Goal: Check status: Check status

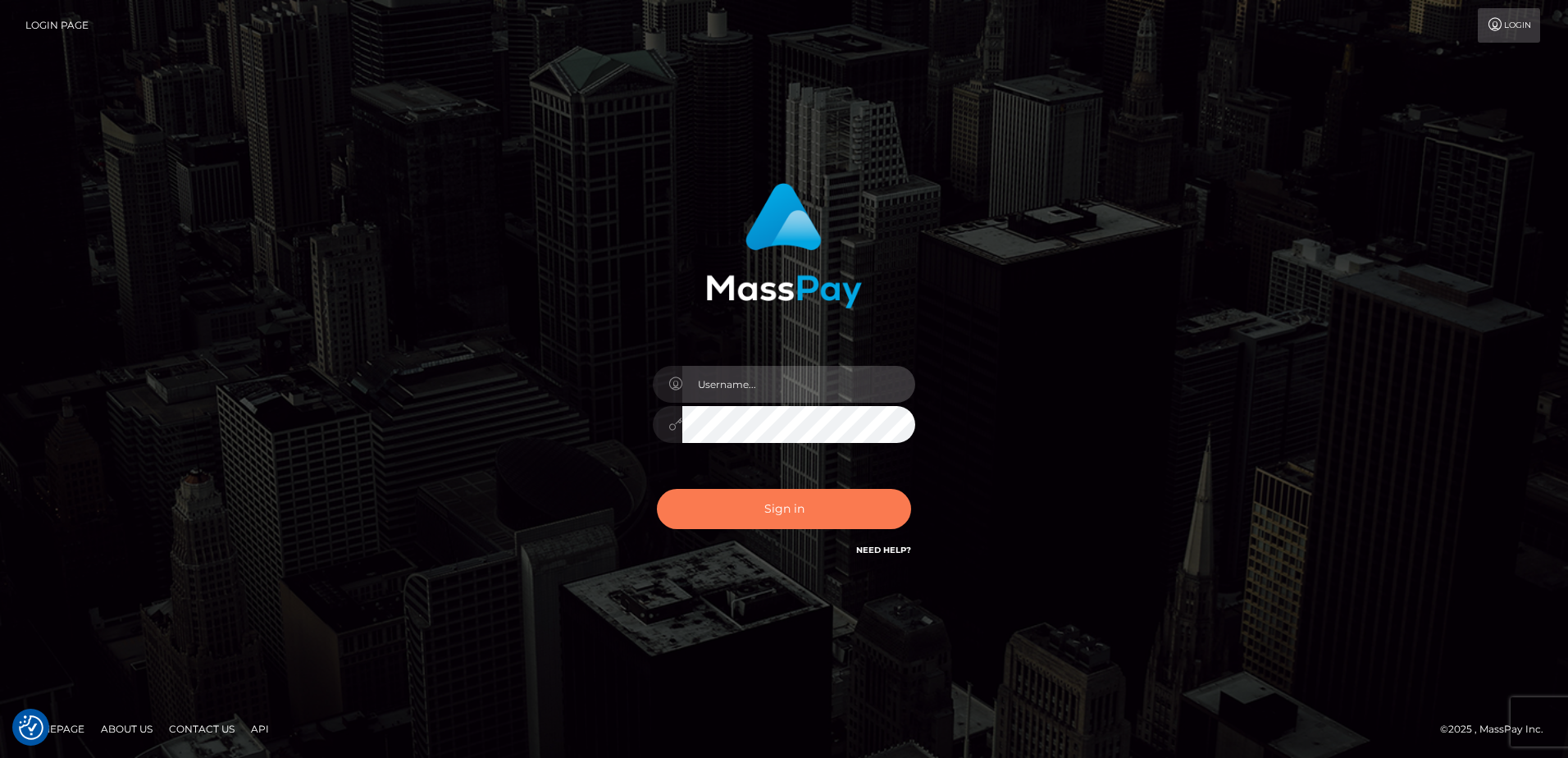
type input "alice.of"
click at [756, 495] on button "Sign in" at bounding box center [784, 508] width 255 height 40
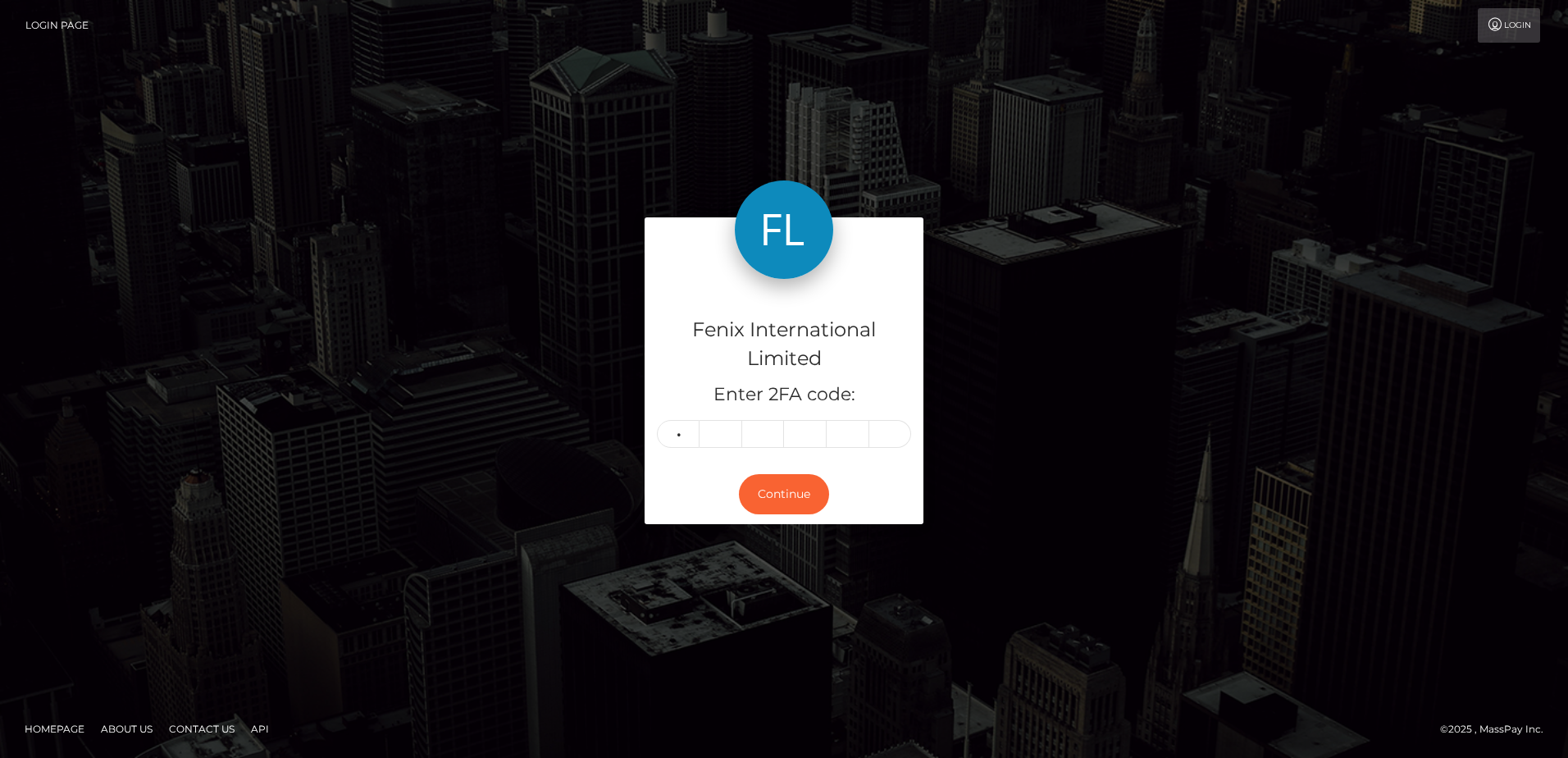
type input "2"
type input "8"
type input "5"
type input "1"
type input "4"
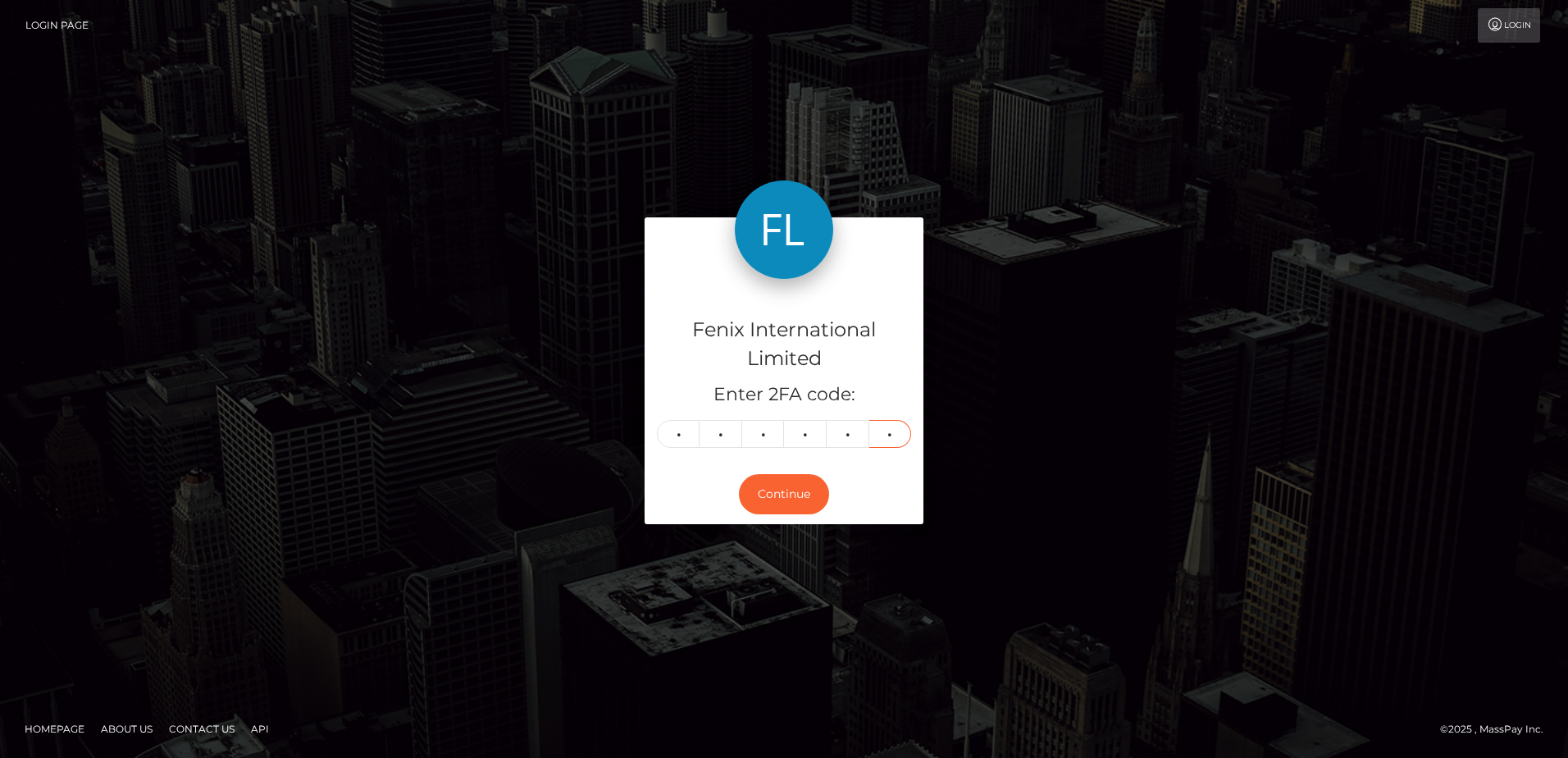
type input "9"
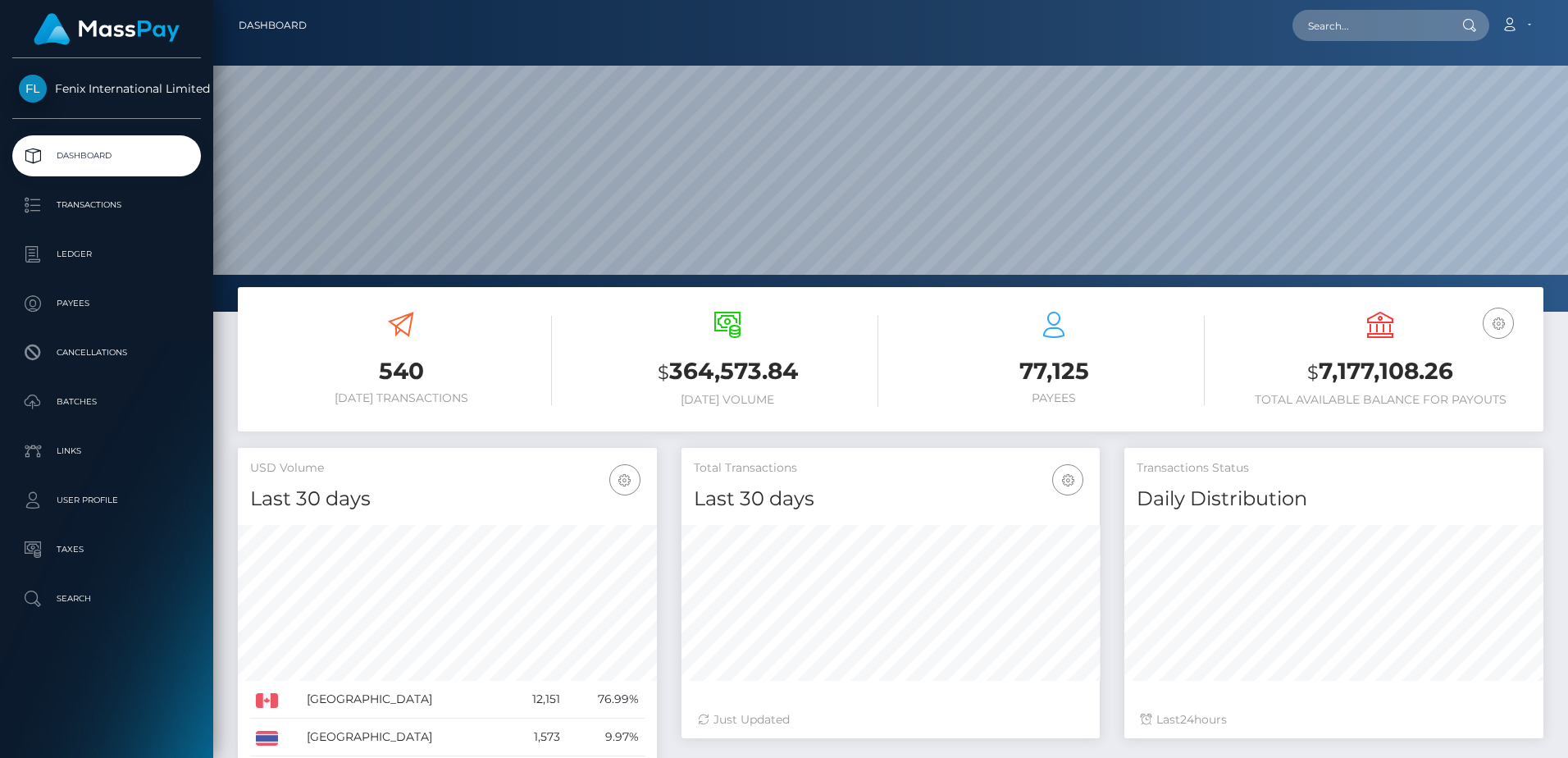
scroll to position [291, 418]
click at [145, 393] on p "Batches" at bounding box center [107, 402] width 176 height 25
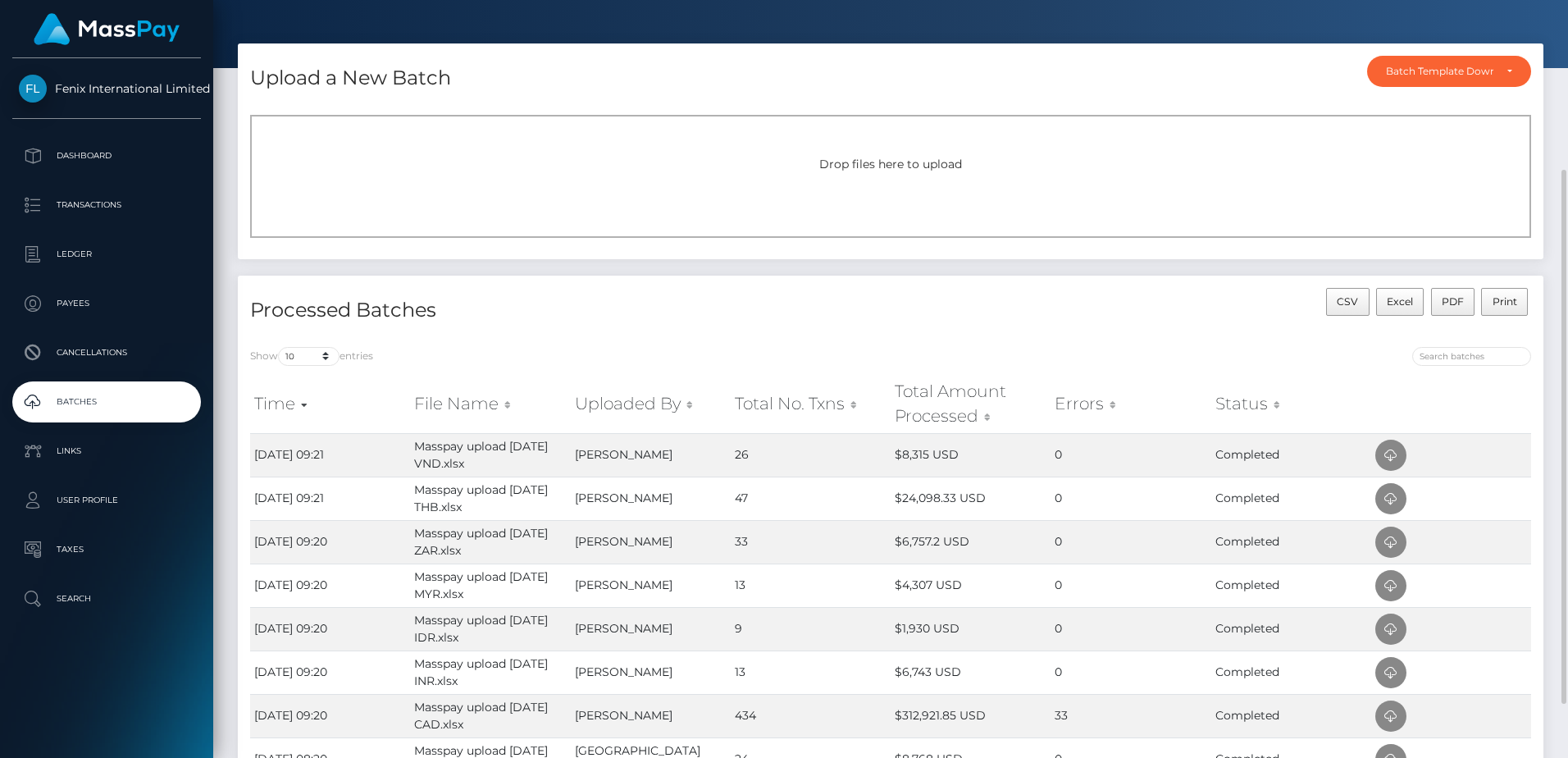
scroll to position [318, 0]
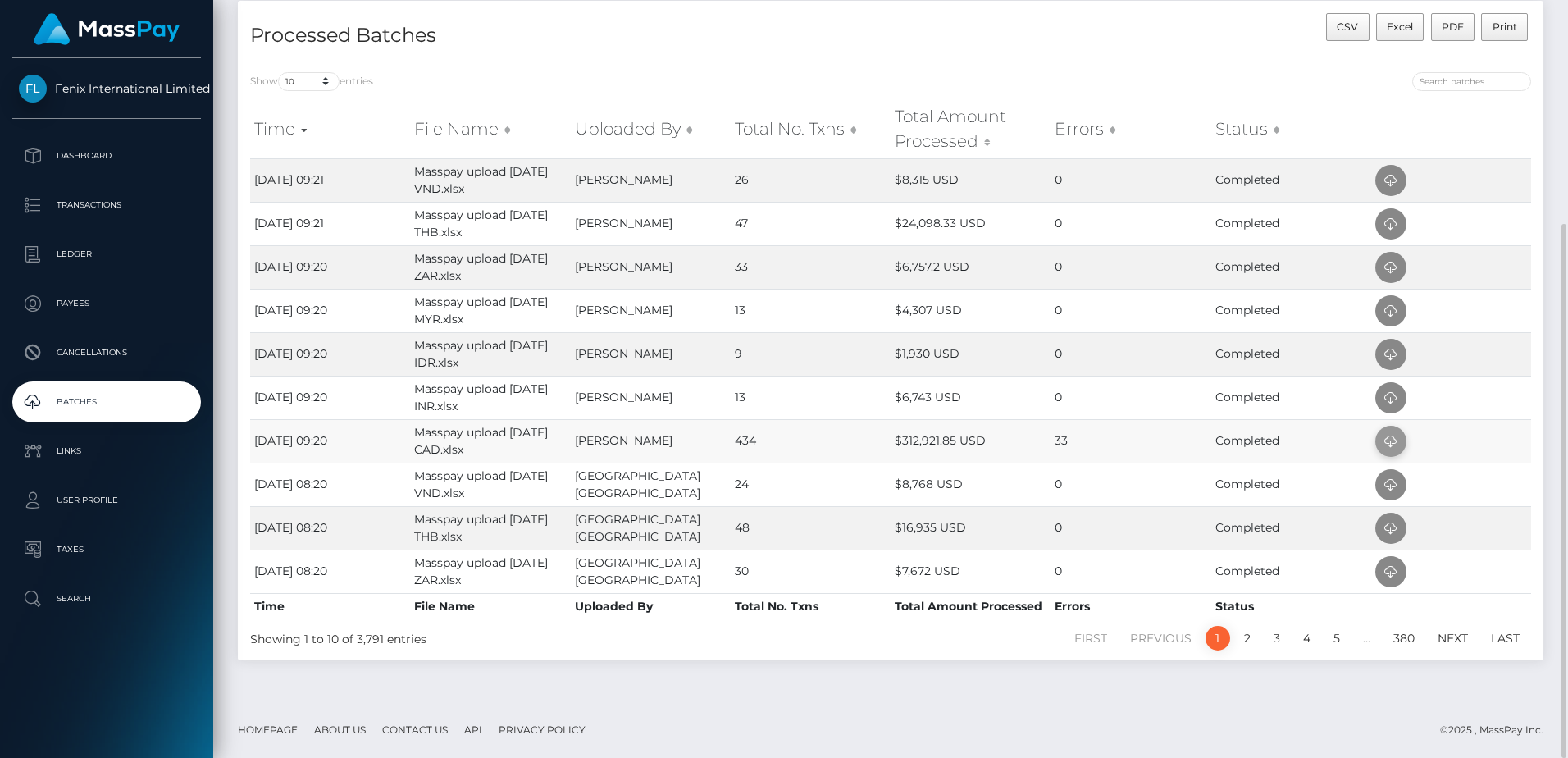
click at [1392, 440] on icon at bounding box center [1391, 441] width 20 height 21
drag, startPoint x: 1095, startPoint y: 398, endPoint x: 1122, endPoint y: 392, distance: 27.7
click at [1095, 398] on td "0" at bounding box center [1131, 398] width 160 height 43
click at [1382, 400] on icon at bounding box center [1391, 398] width 20 height 21
drag, startPoint x: 1069, startPoint y: 352, endPoint x: 1096, endPoint y: 348, distance: 27.3
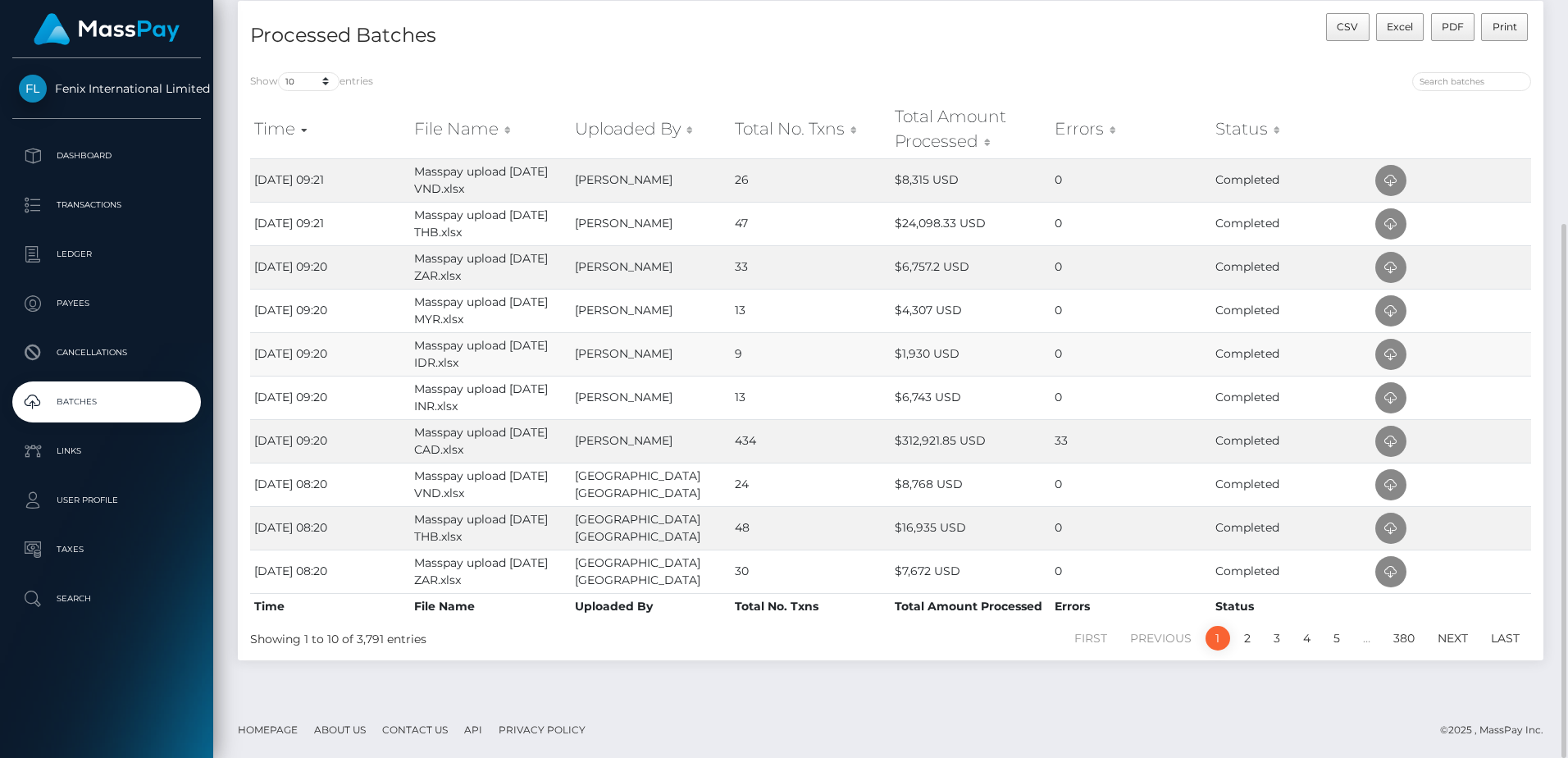
click at [1069, 352] on td "0" at bounding box center [1131, 354] width 160 height 43
click at [1396, 347] on icon at bounding box center [1391, 354] width 20 height 21
drag, startPoint x: 1096, startPoint y: 304, endPoint x: 1154, endPoint y: 304, distance: 58.0
click at [1096, 304] on td "0" at bounding box center [1131, 311] width 160 height 43
click at [1390, 313] on icon at bounding box center [1391, 311] width 20 height 21
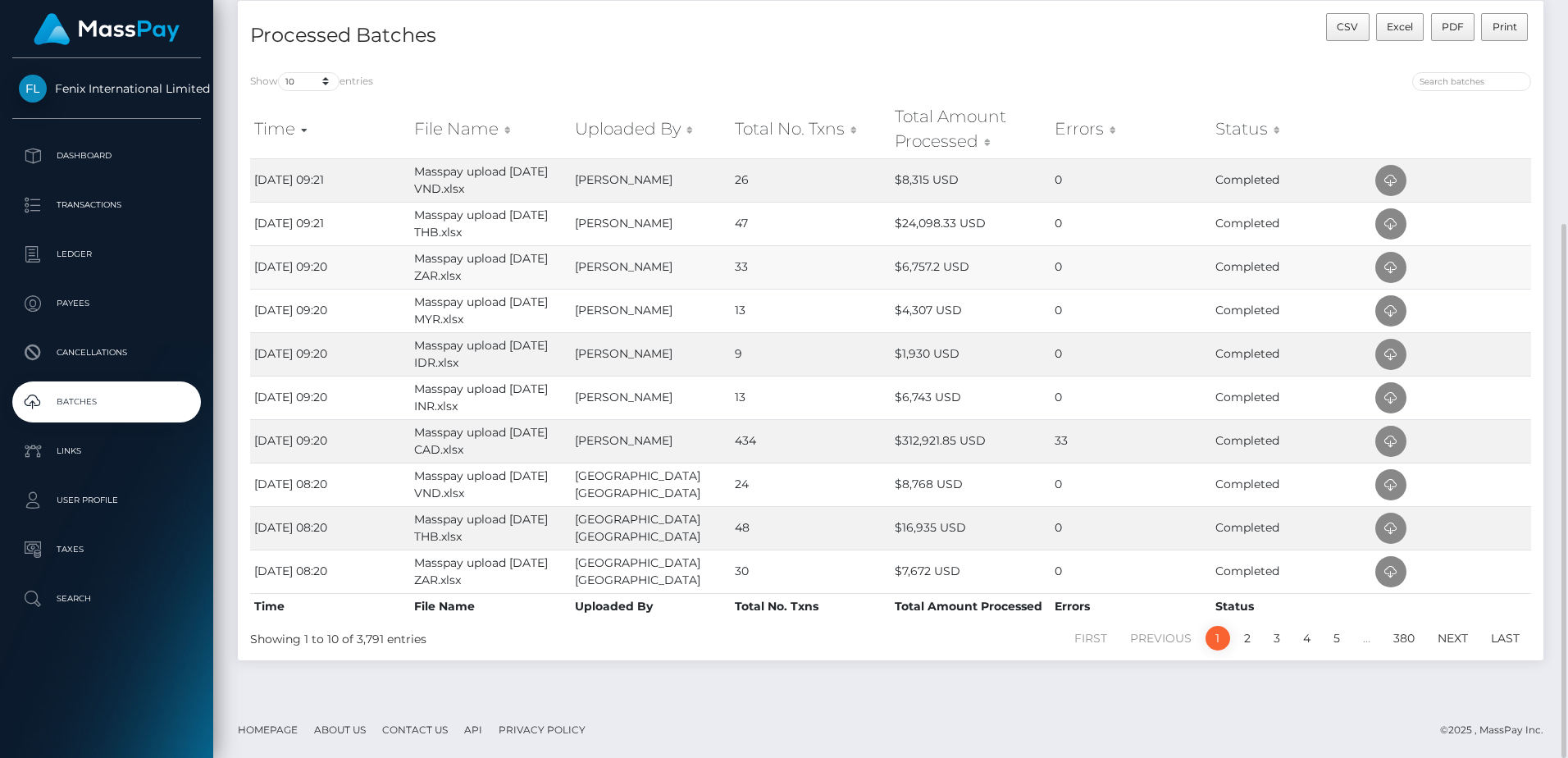
click at [1086, 268] on td "0" at bounding box center [1131, 267] width 160 height 43
click at [1388, 270] on icon at bounding box center [1391, 267] width 20 height 21
click at [1077, 231] on td "0" at bounding box center [1131, 223] width 160 height 43
click at [1384, 225] on icon at bounding box center [1391, 224] width 20 height 21
click at [1101, 182] on td "0" at bounding box center [1131, 180] width 160 height 43
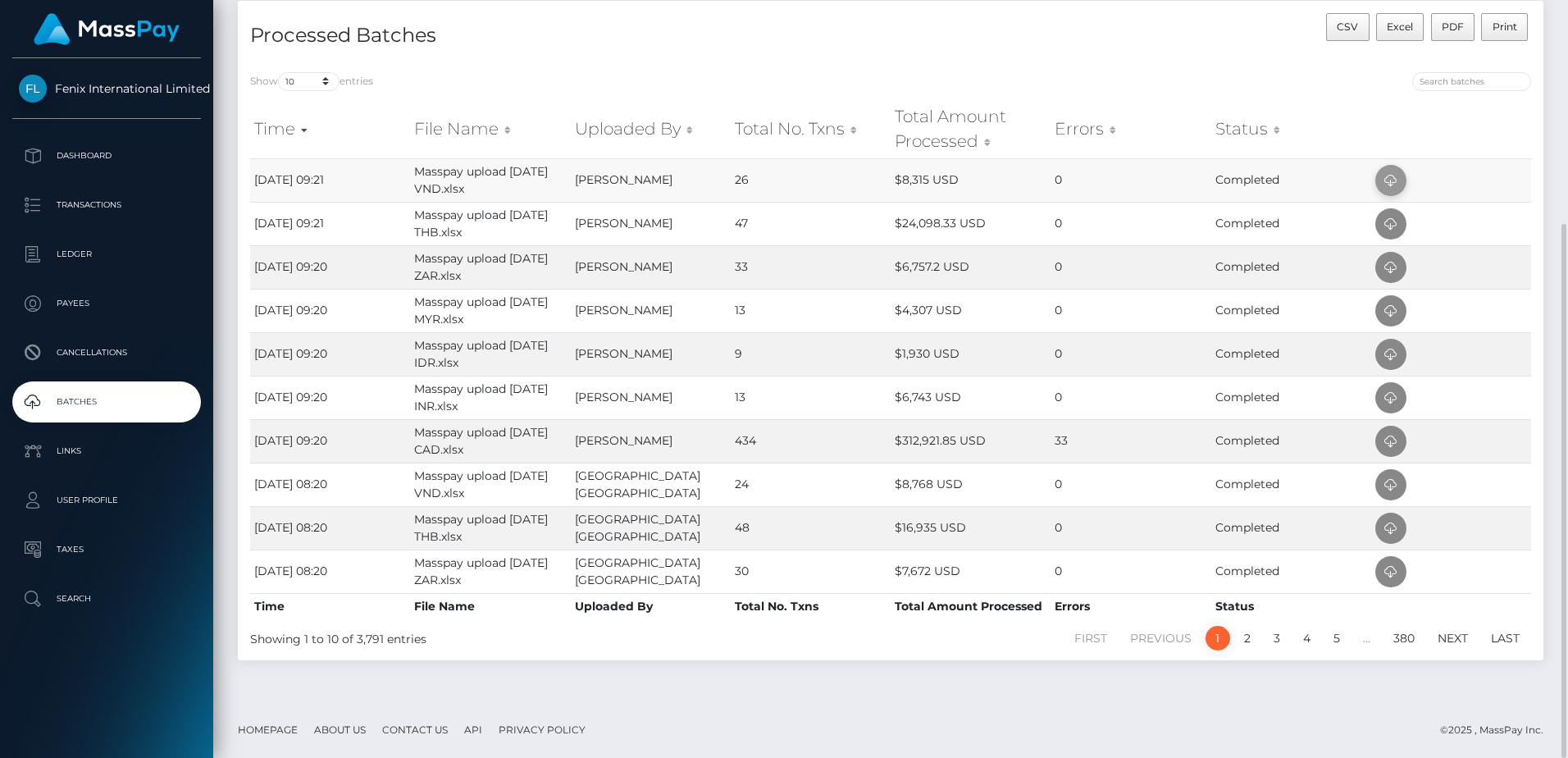
click at [1390, 186] on icon at bounding box center [1391, 181] width 20 height 21
